Goal: Information Seeking & Learning: Learn about a topic

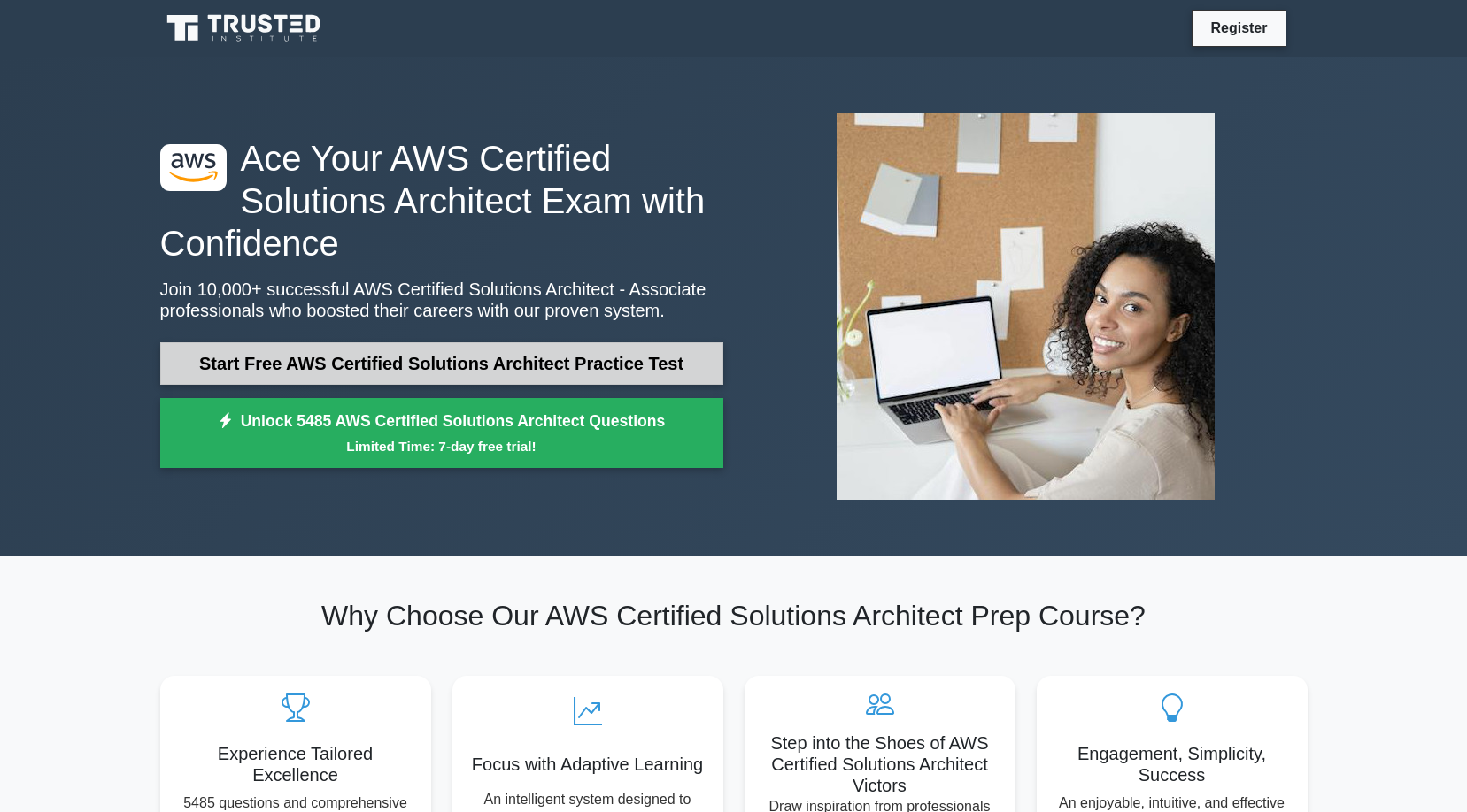
click at [346, 360] on link "Start Free AWS Certified Solutions Architect Practice Test" at bounding box center [442, 363] width 563 height 42
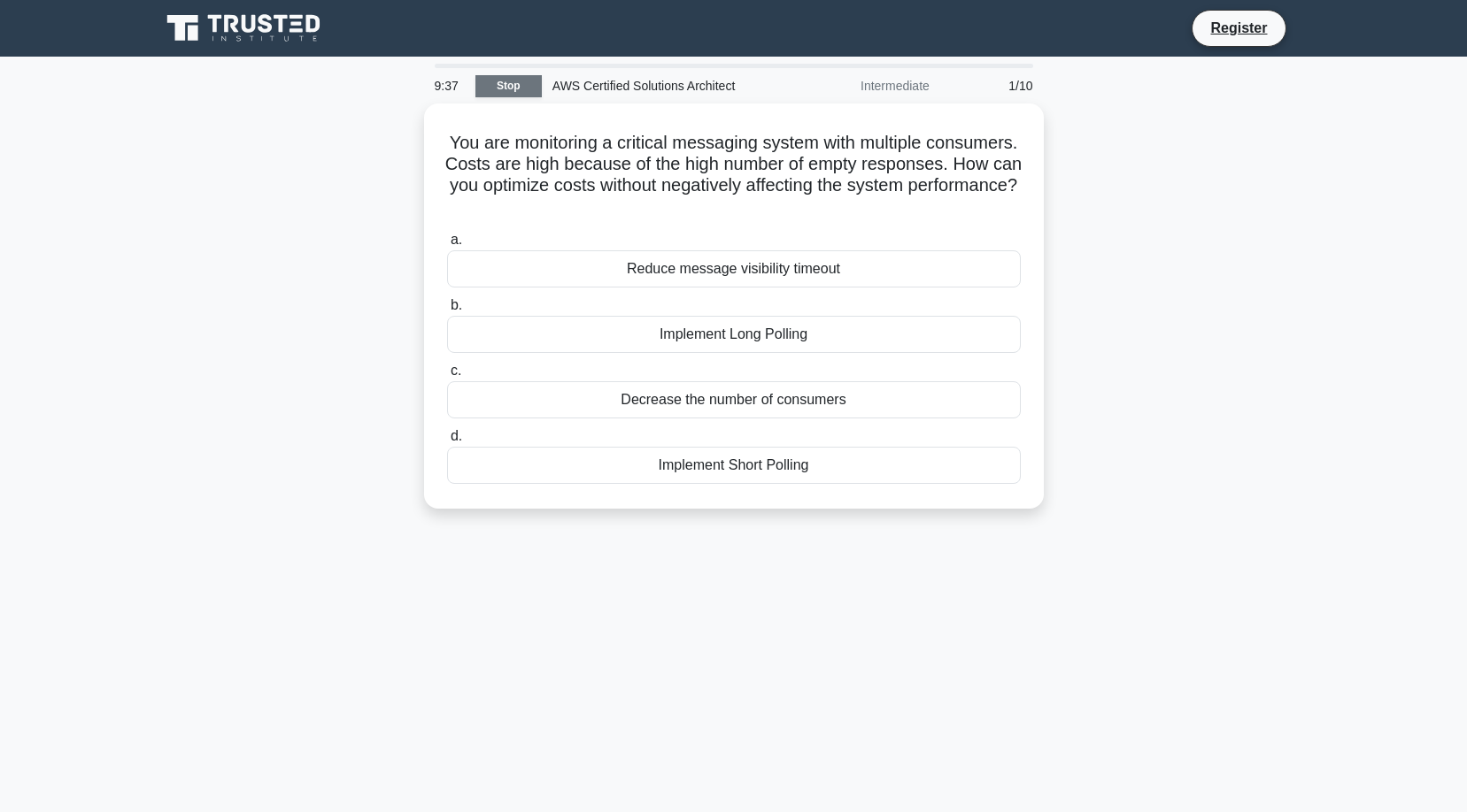
click at [508, 87] on link "Stop" at bounding box center [509, 86] width 67 height 23
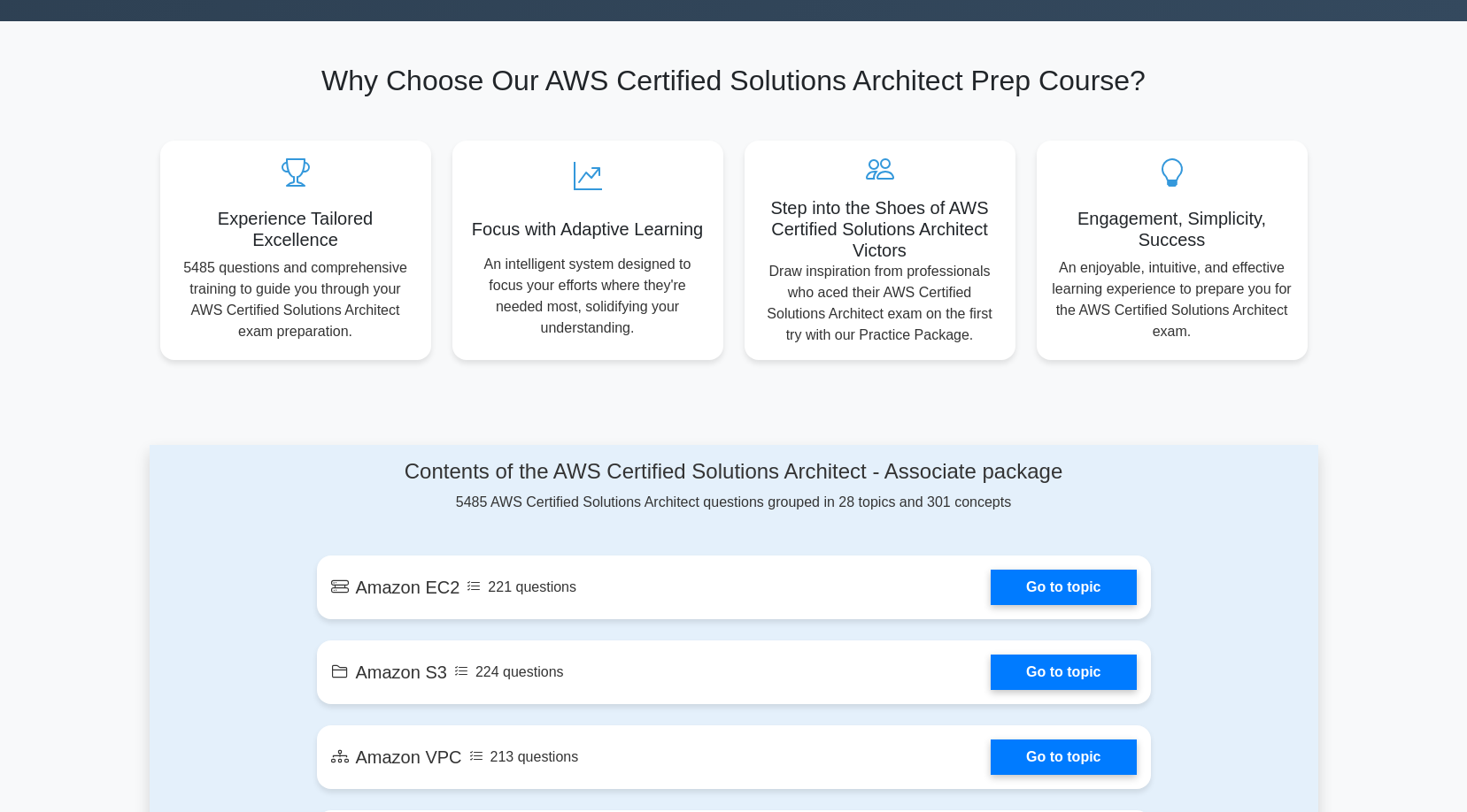
scroll to position [625, 0]
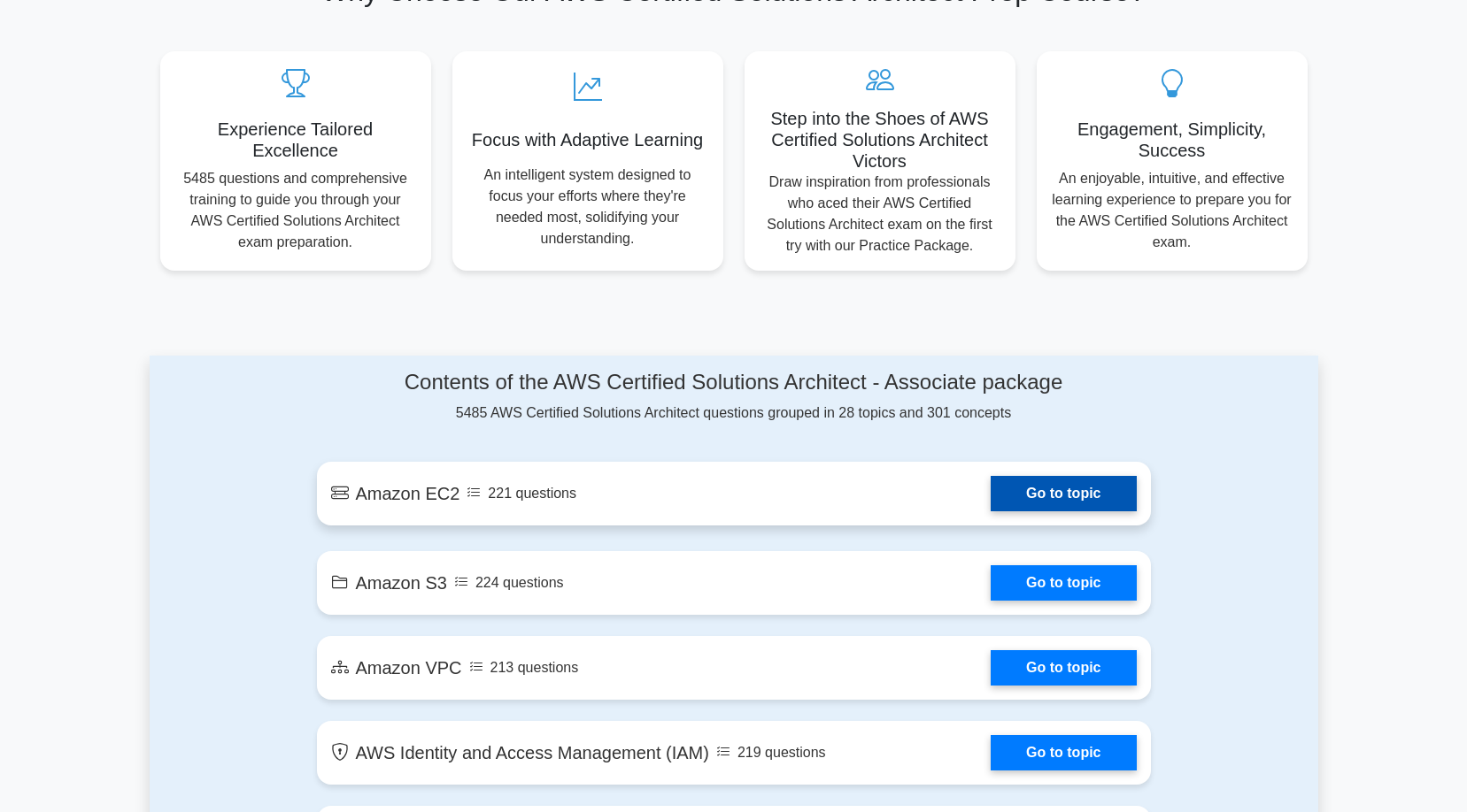
click at [1087, 496] on link "Go to topic" at bounding box center [1063, 493] width 145 height 35
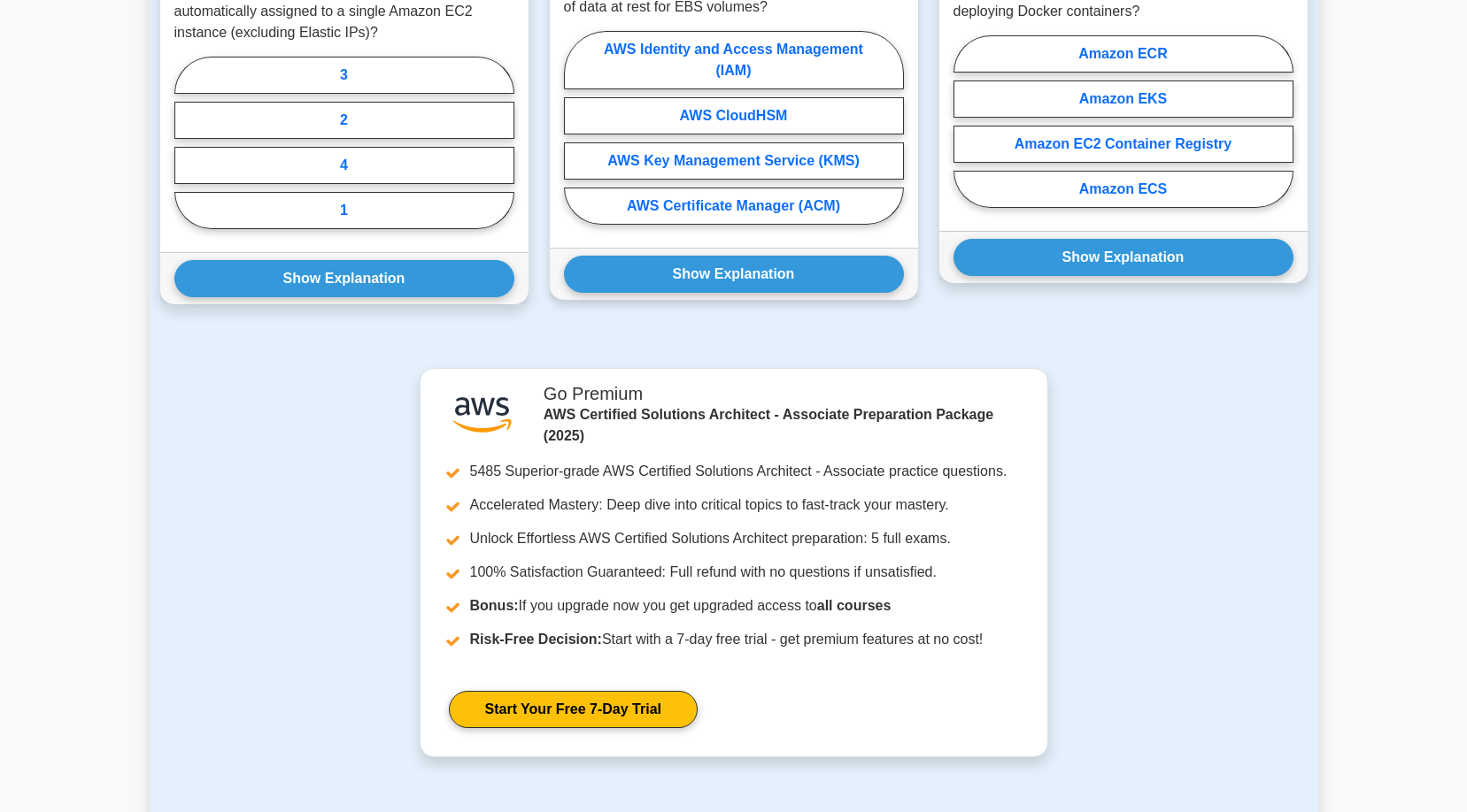
scroll to position [902, 0]
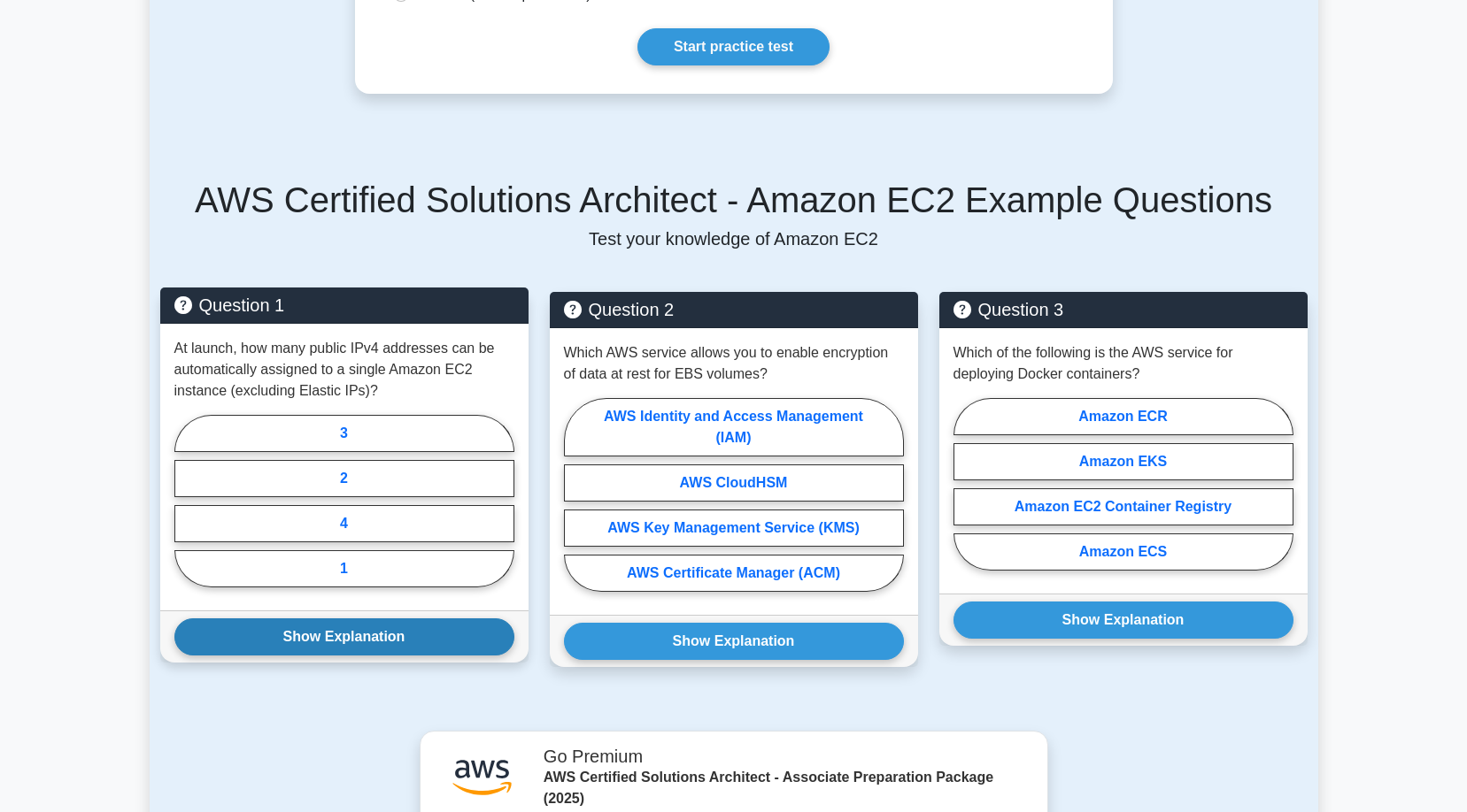
click at [385, 654] on button "Show Explanation" at bounding box center [344, 636] width 340 height 37
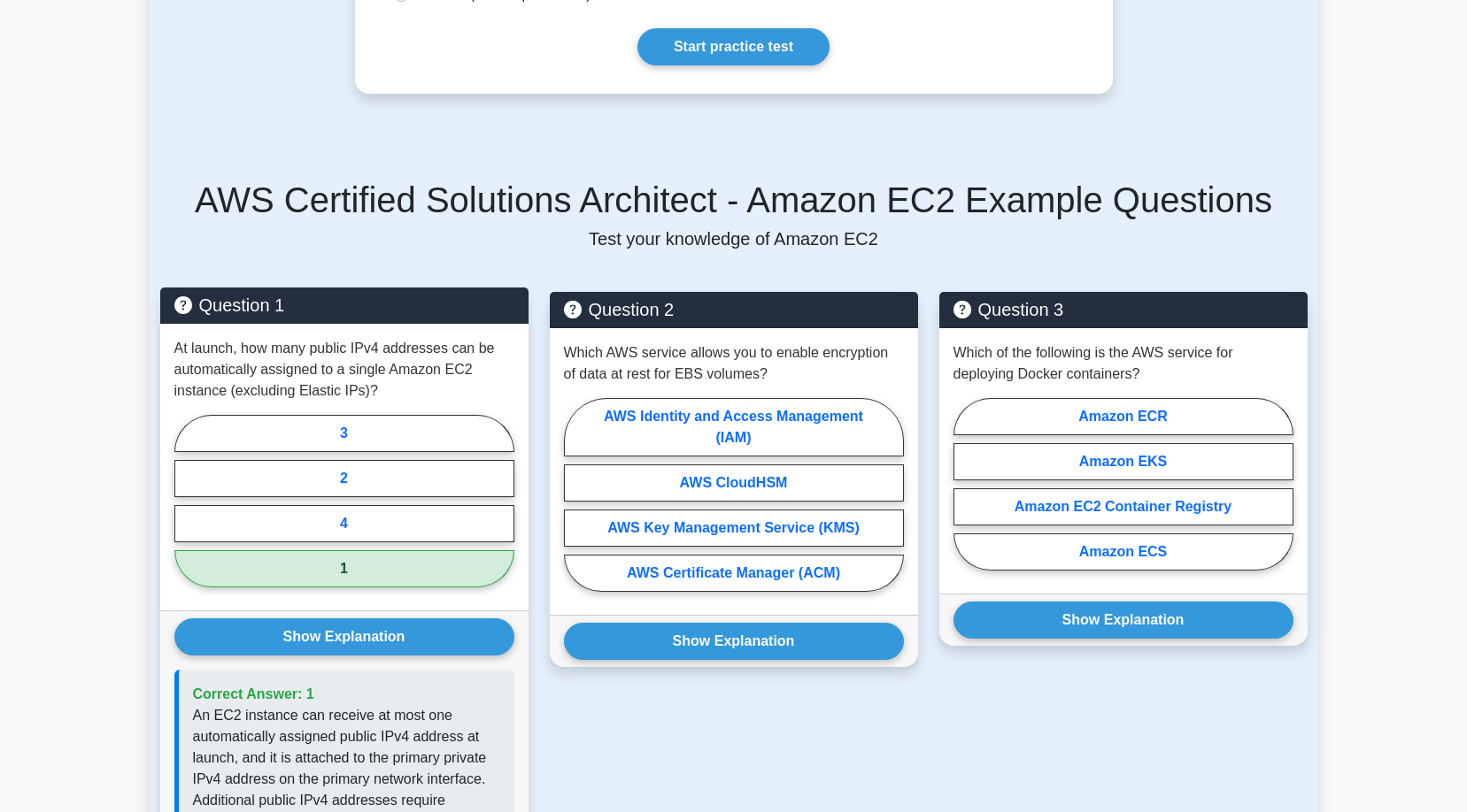
scroll to position [1183, 0]
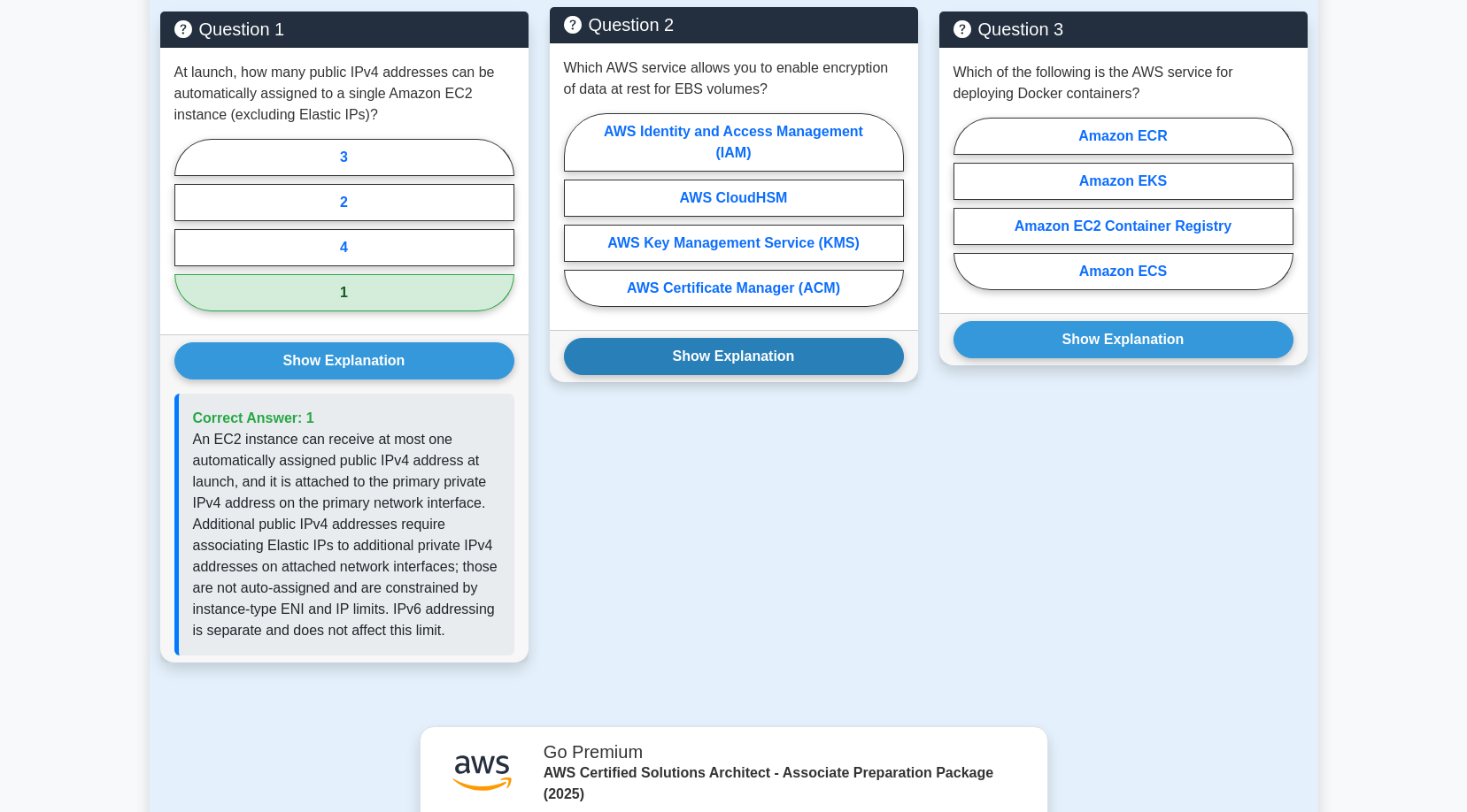
click at [800, 375] on button "Show Explanation" at bounding box center [733, 356] width 340 height 37
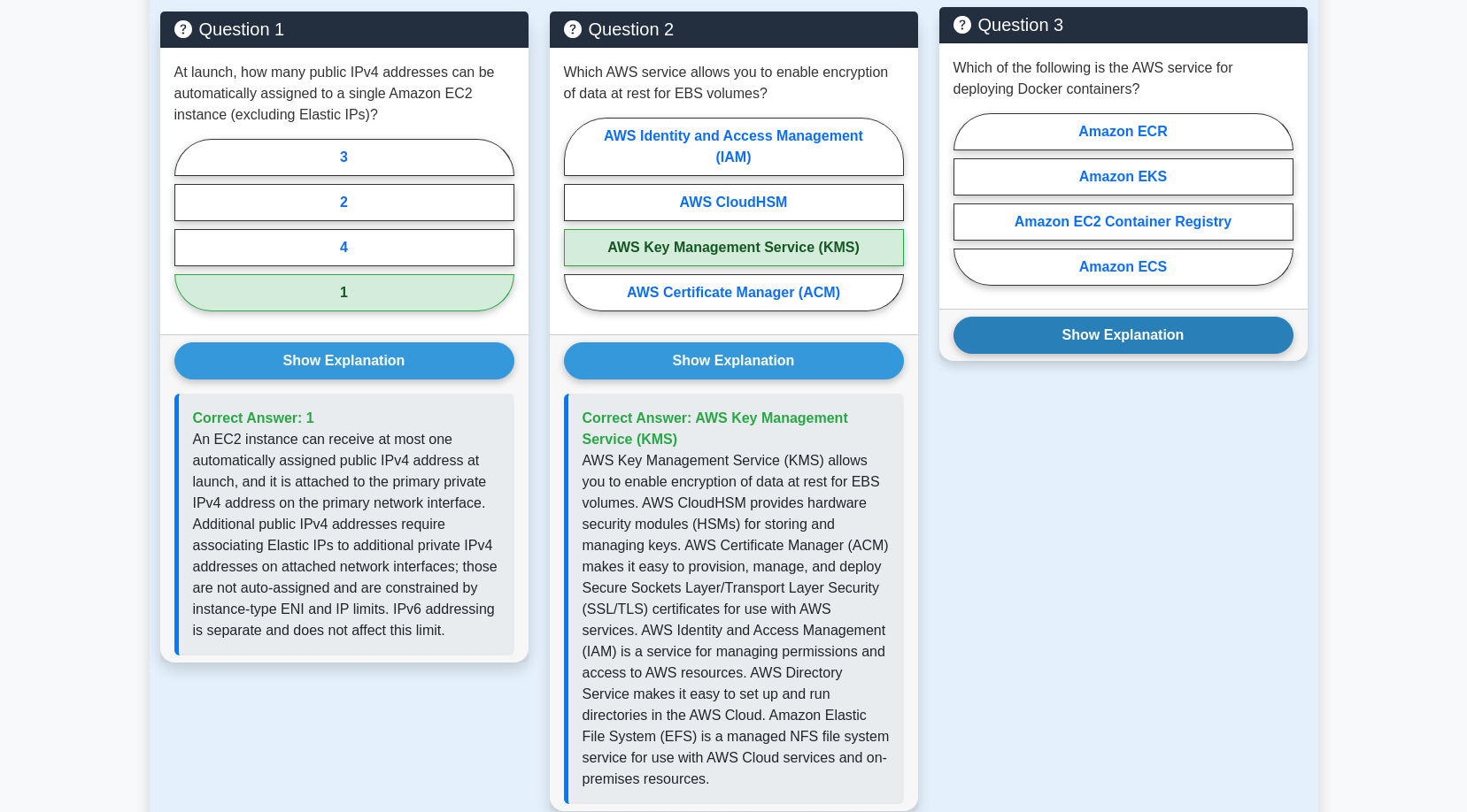
click at [1062, 354] on button "Show Explanation" at bounding box center [1123, 334] width 340 height 37
